Goal: Transaction & Acquisition: Purchase product/service

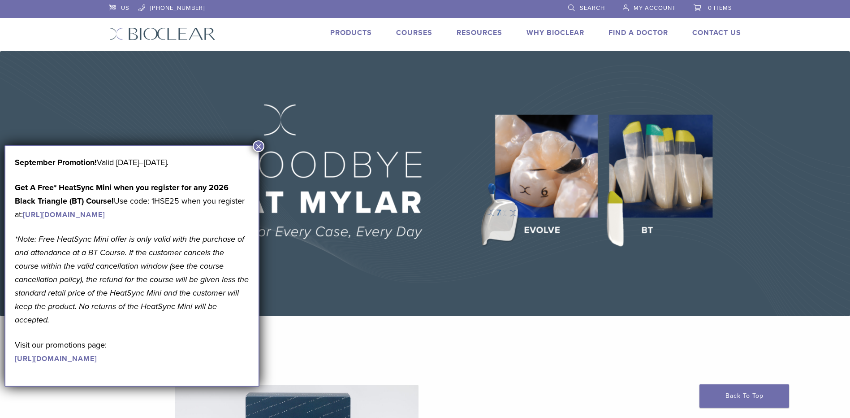
click at [259, 142] on button "×" at bounding box center [259, 146] width 12 height 12
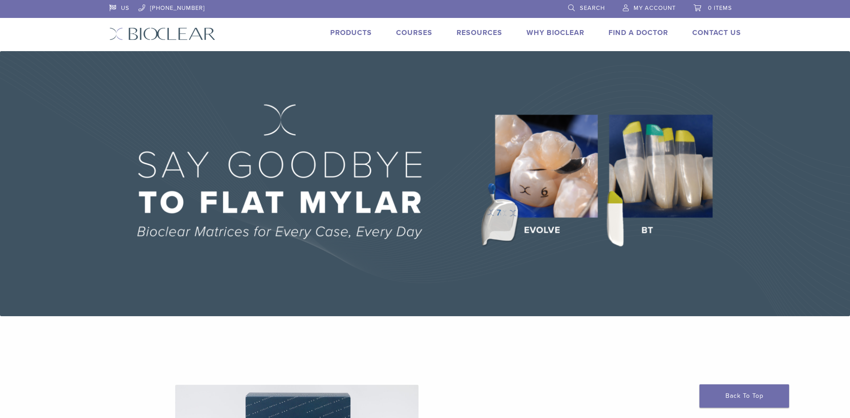
click at [571, 8] on link "Search" at bounding box center [586, 6] width 37 height 13
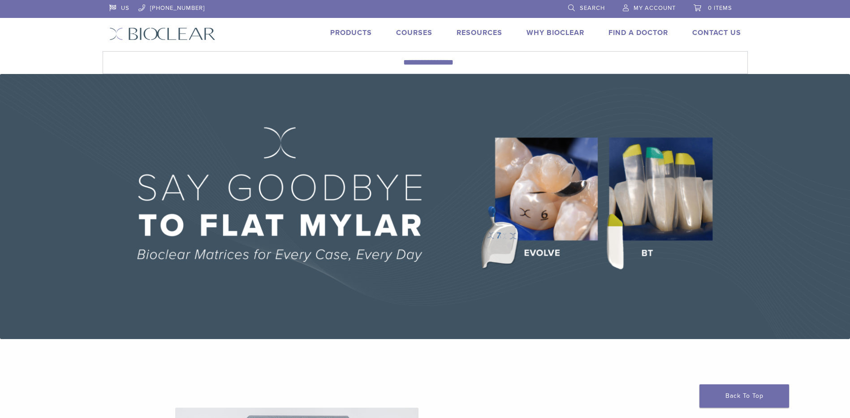
click at [344, 32] on link "Products" at bounding box center [351, 32] width 42 height 9
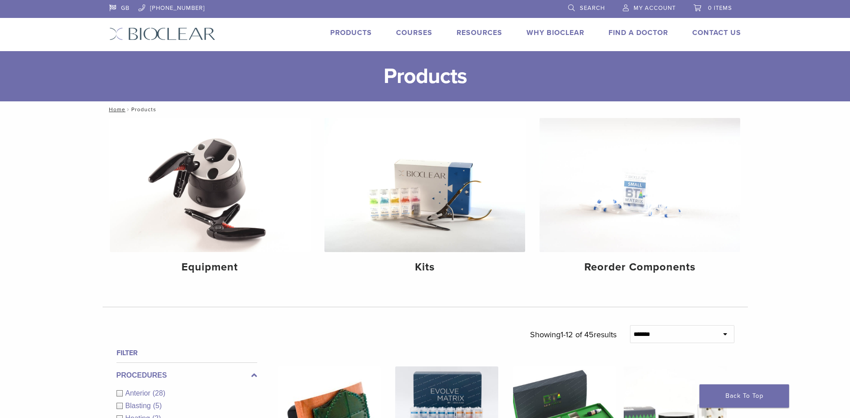
click at [343, 30] on link "Products" at bounding box center [351, 32] width 42 height 9
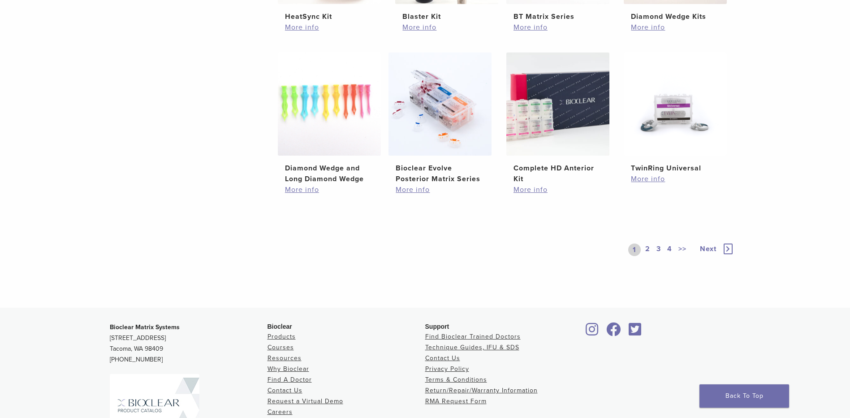
scroll to position [672, 0]
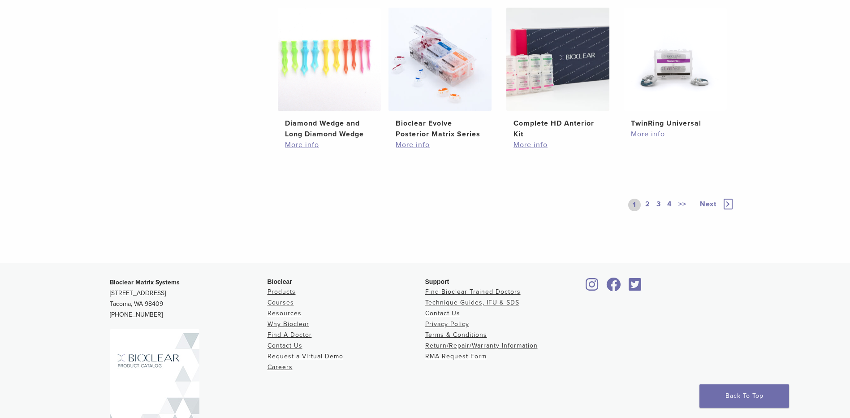
click at [646, 205] on link "2" at bounding box center [648, 205] width 9 height 13
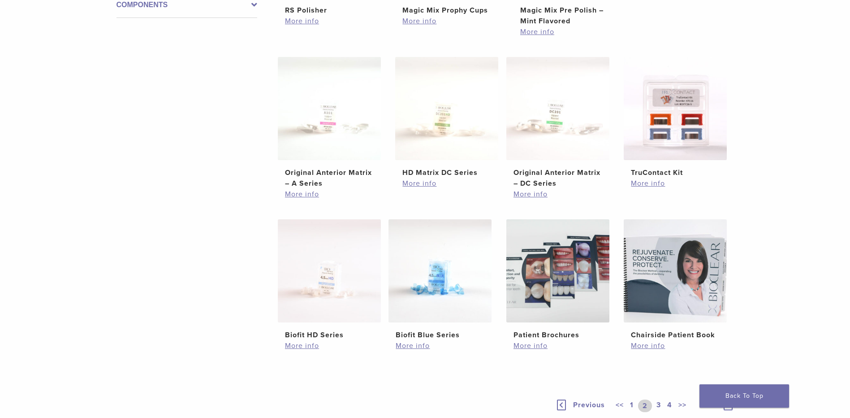
scroll to position [493, 0]
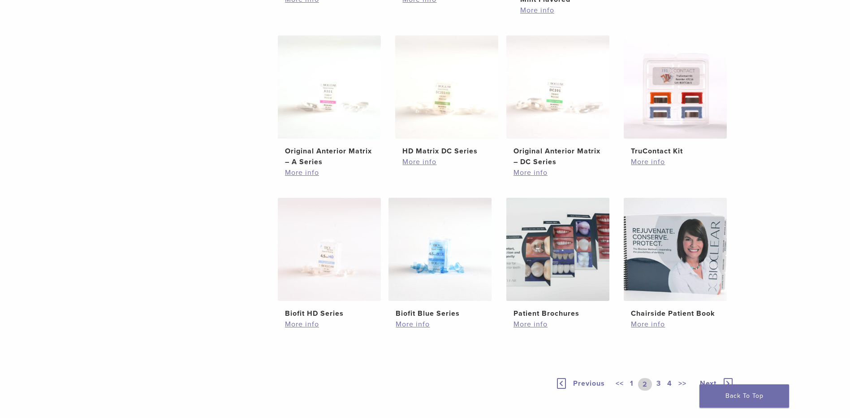
click at [657, 382] on link "3" at bounding box center [659, 384] width 8 height 13
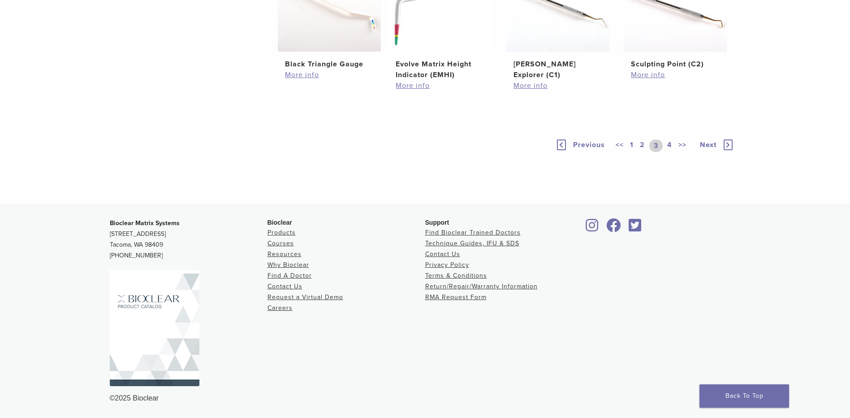
scroll to position [672, 0]
click at [672, 152] on link "4" at bounding box center [670, 145] width 9 height 13
